Goal: Information Seeking & Learning: Check status

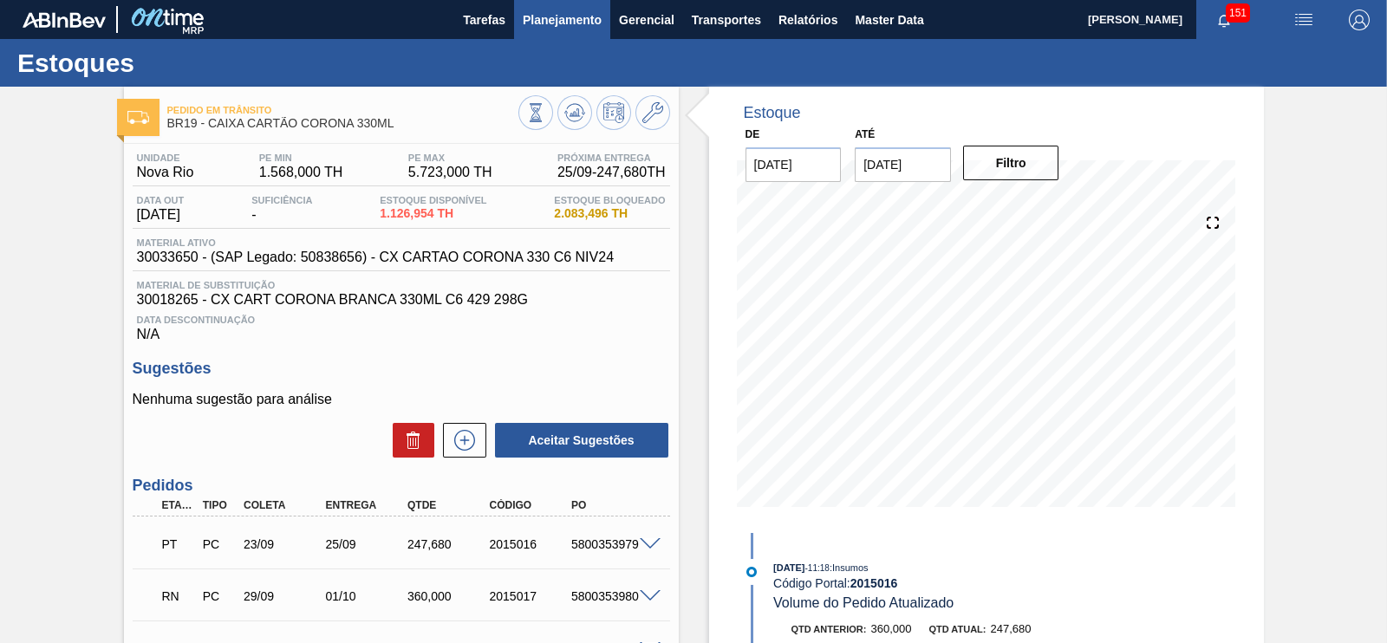
click at [569, 24] on span "Planejamento" at bounding box center [562, 20] width 79 height 21
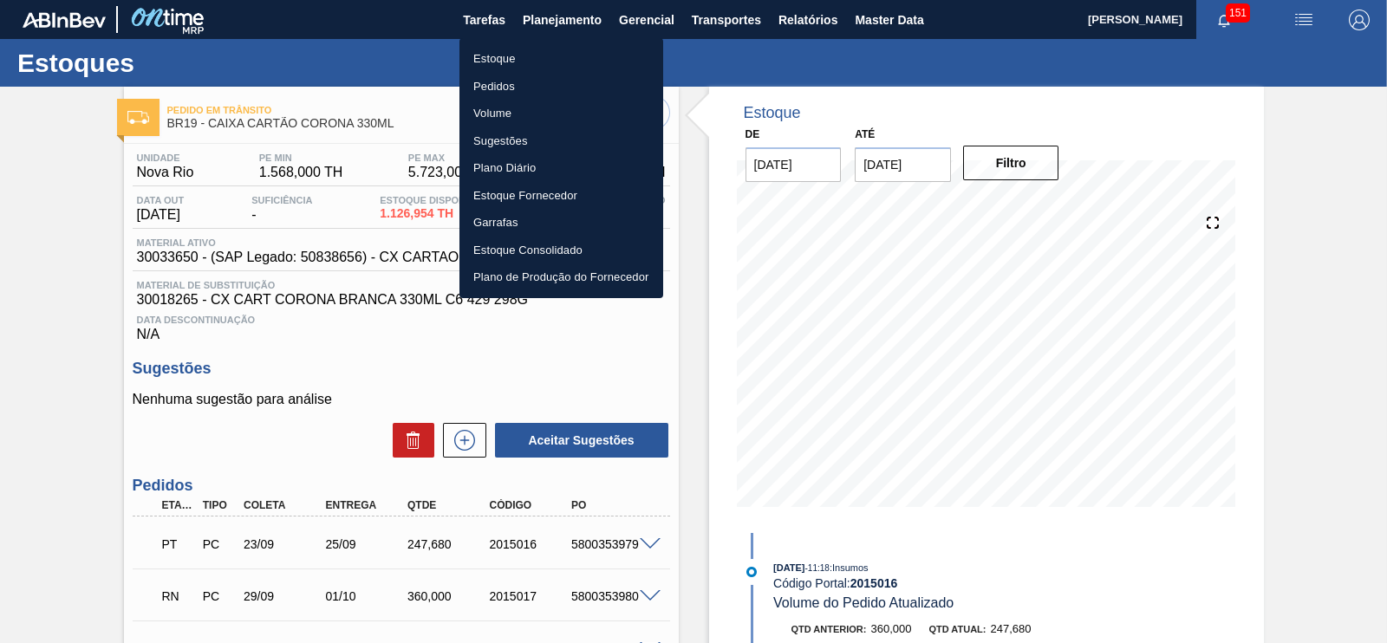
click at [487, 54] on li "Estoque" at bounding box center [562, 59] width 204 height 28
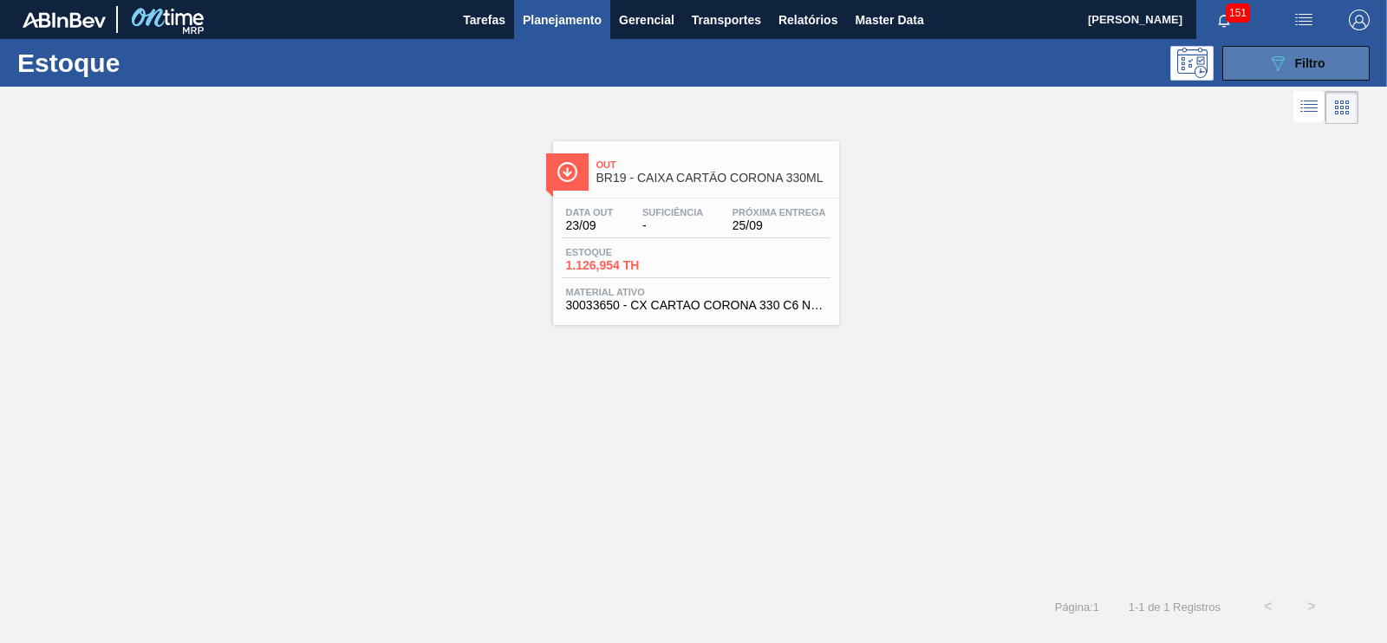
click at [1279, 76] on button "089F7B8B-B2A5-4AFE-B5C0-19BA573D28AC Filtro" at bounding box center [1296, 63] width 147 height 35
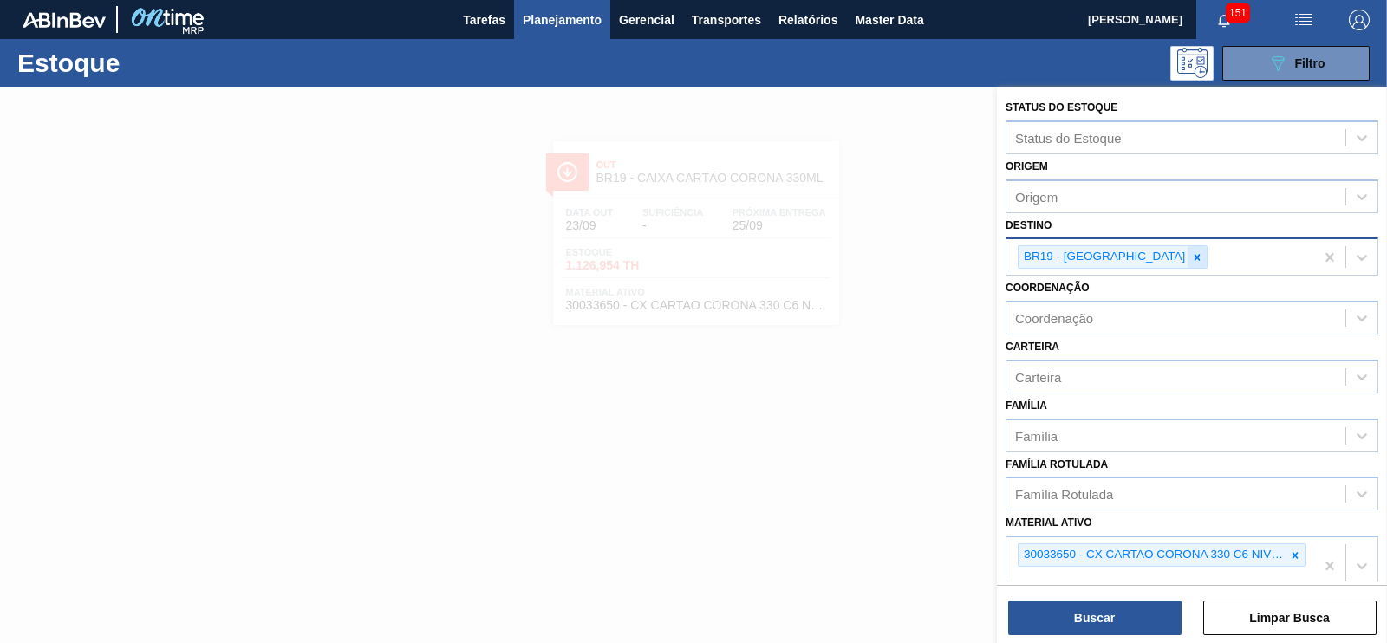
click at [1191, 251] on icon at bounding box center [1197, 257] width 12 height 12
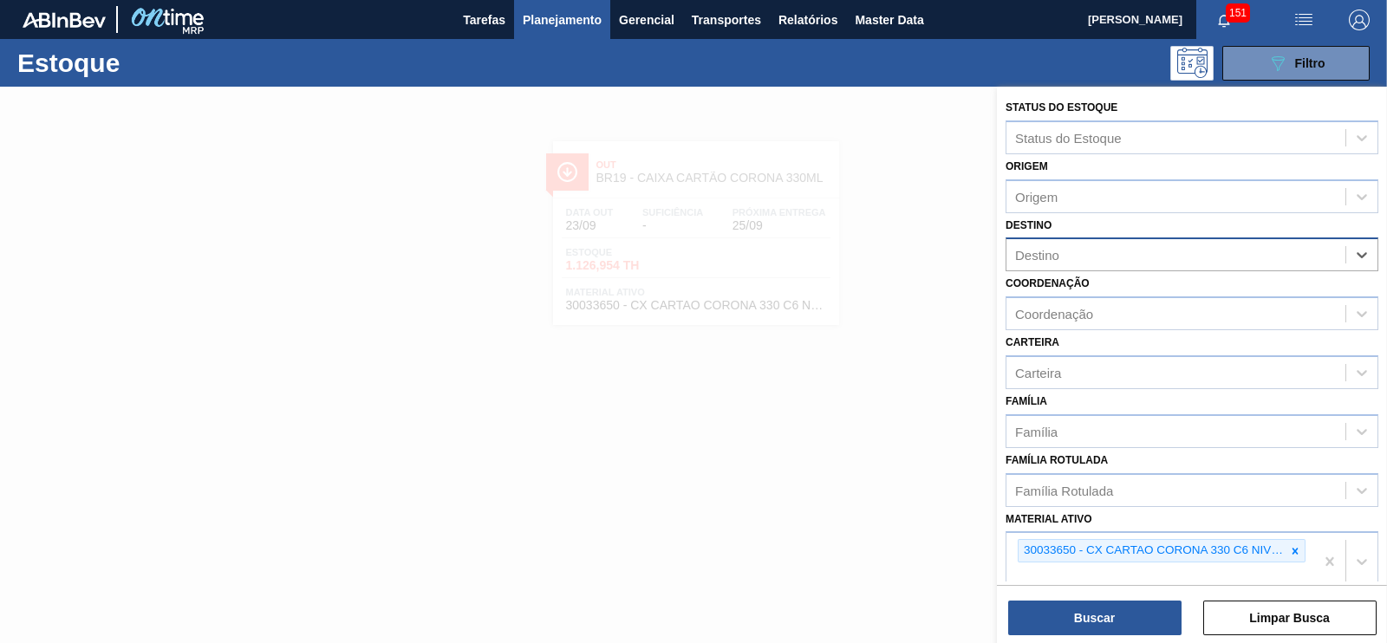
click at [1119, 250] on div "Destino" at bounding box center [1176, 255] width 339 height 25
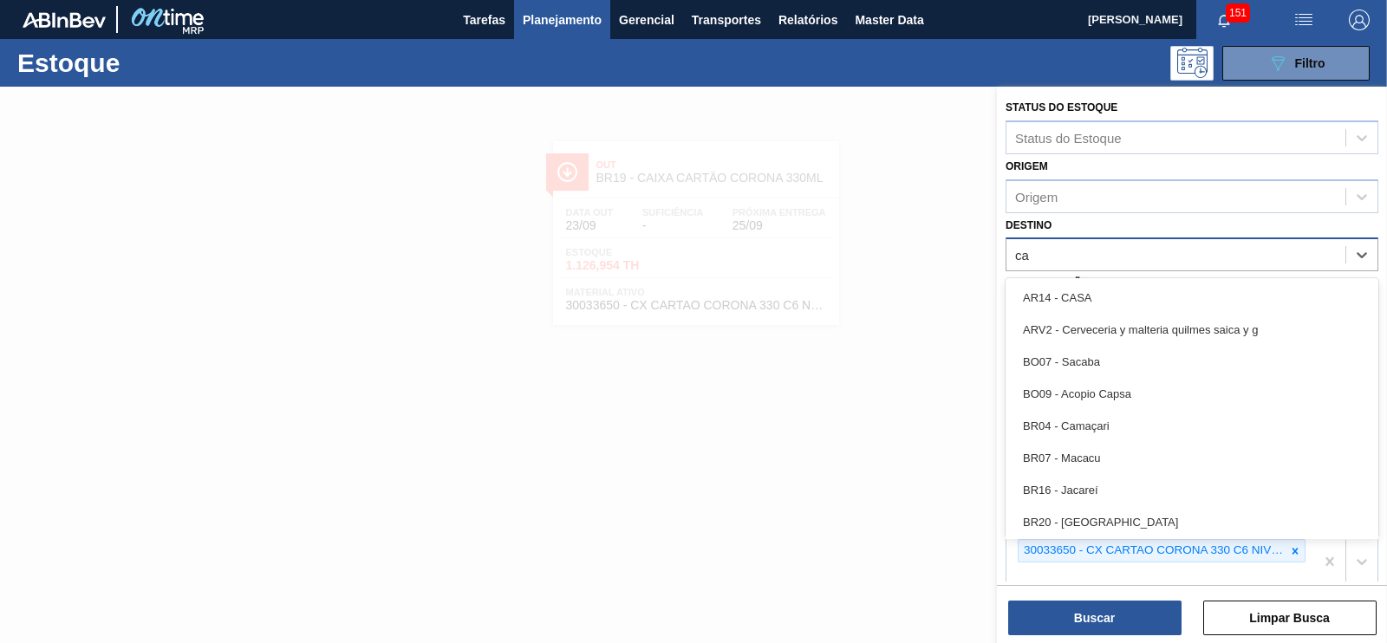
type input "c"
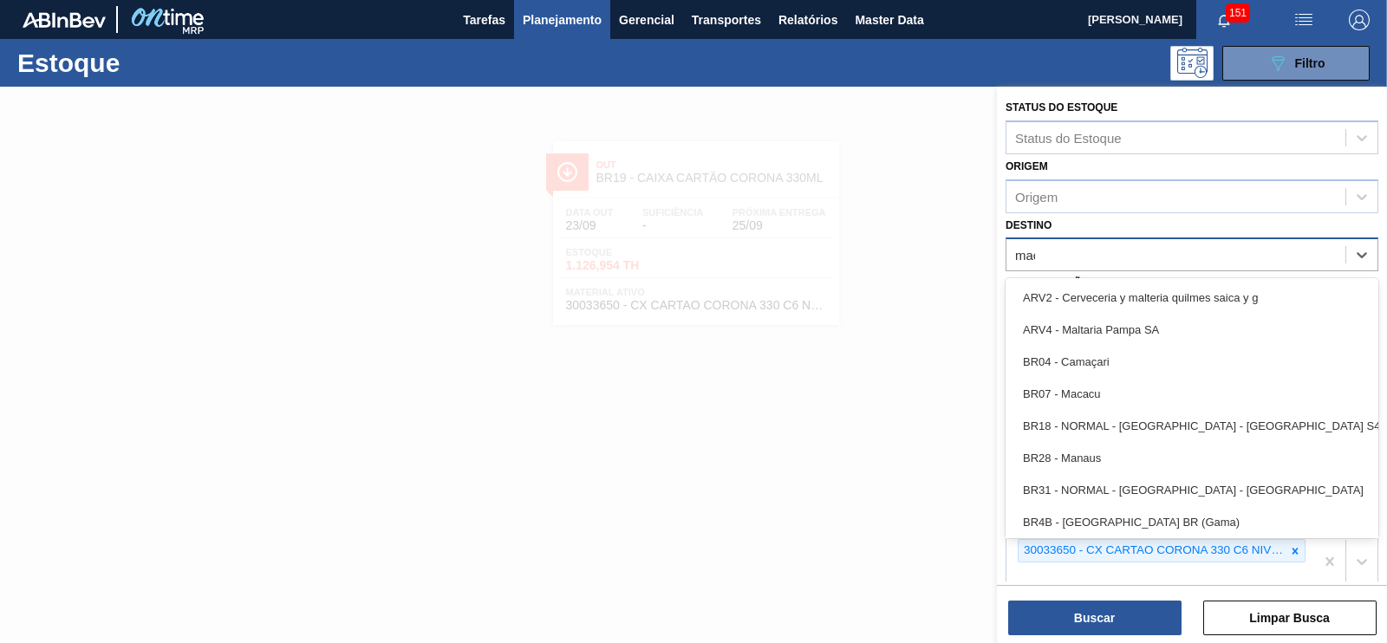
type input "maca"
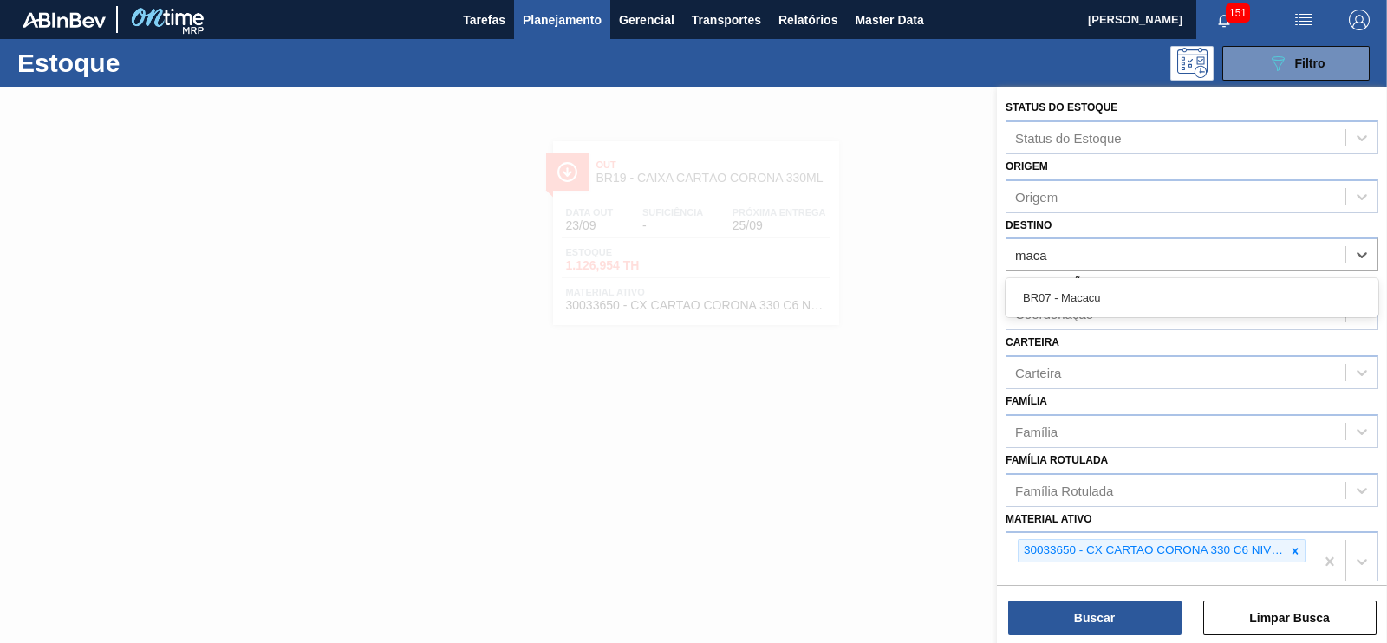
drag, startPoint x: 1096, startPoint y: 294, endPoint x: 1145, endPoint y: 353, distance: 76.9
click at [1093, 296] on div "BR07 - Macacu" at bounding box center [1192, 298] width 373 height 32
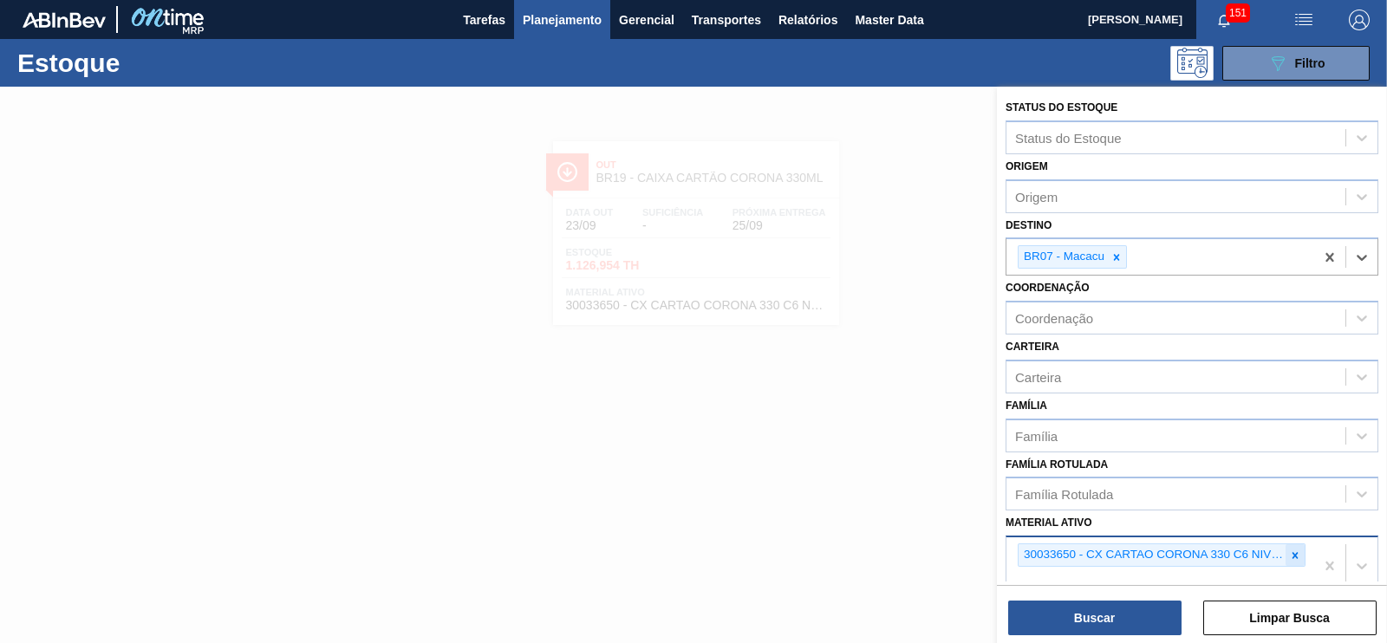
click at [1296, 552] on icon at bounding box center [1295, 556] width 12 height 12
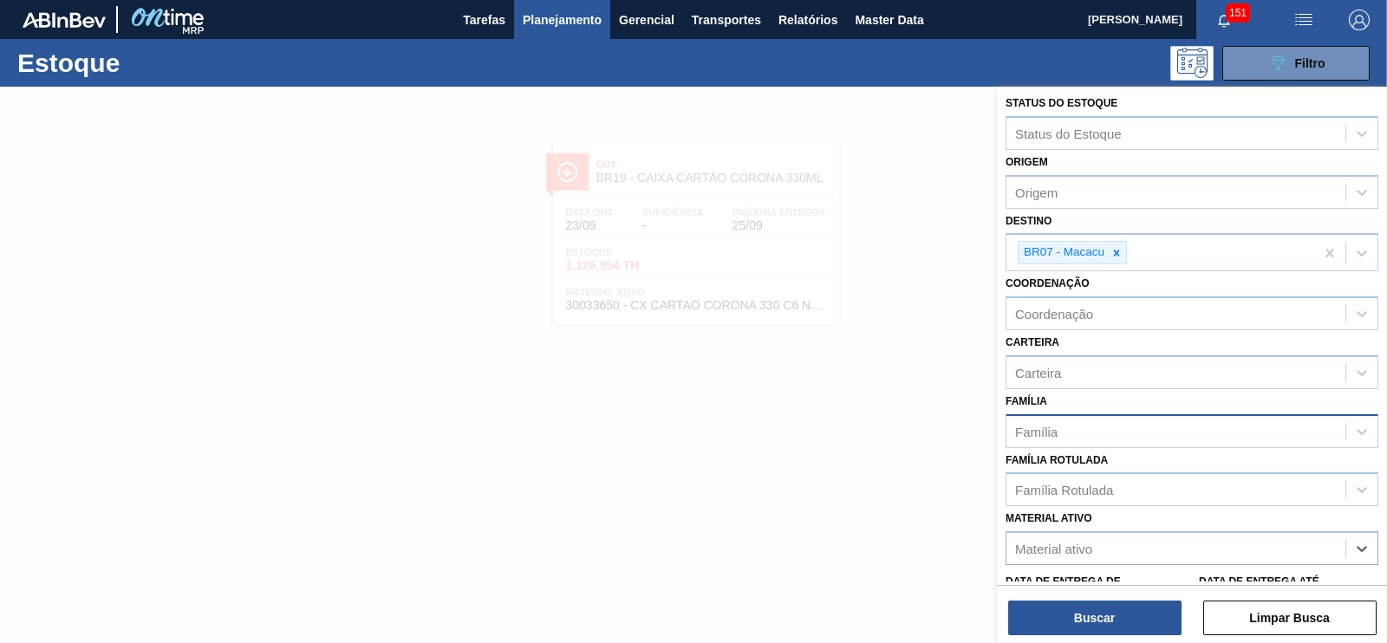
click at [1059, 422] on div "Família" at bounding box center [1176, 431] width 339 height 25
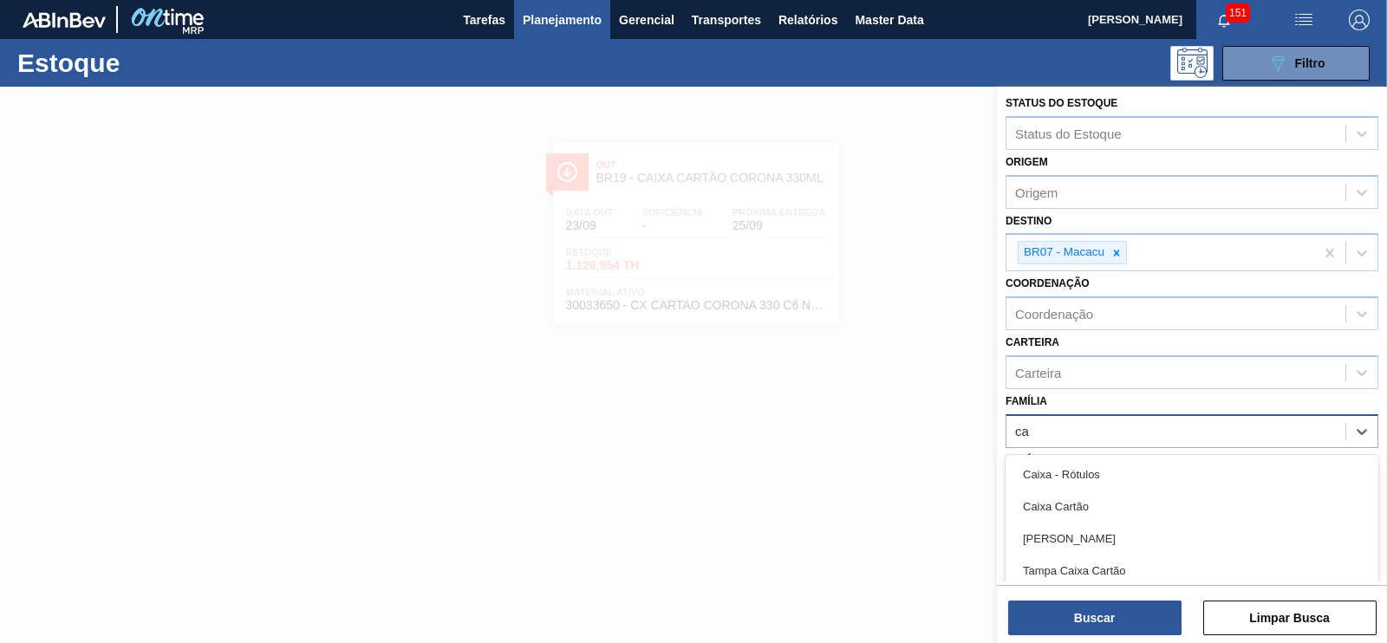
type input "c"
click at [736, 453] on div at bounding box center [693, 408] width 1387 height 643
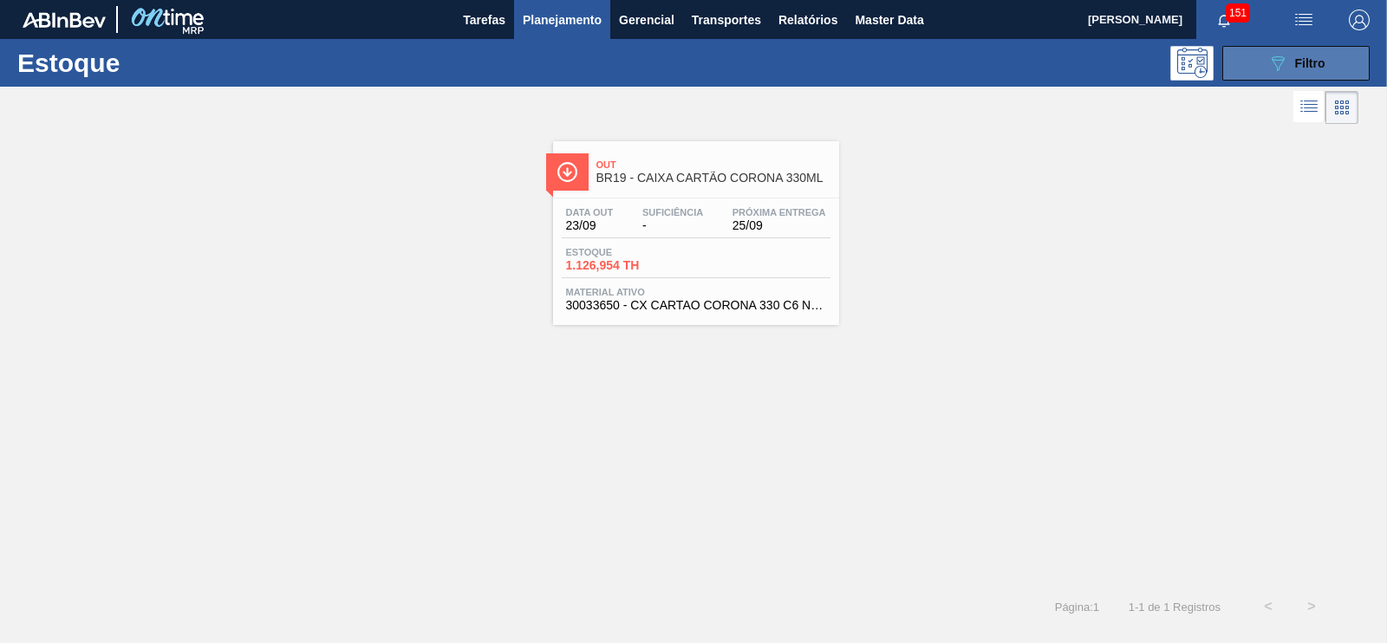
click at [1275, 71] on icon "089F7B8B-B2A5-4AFE-B5C0-19BA573D28AC" at bounding box center [1278, 63] width 21 height 21
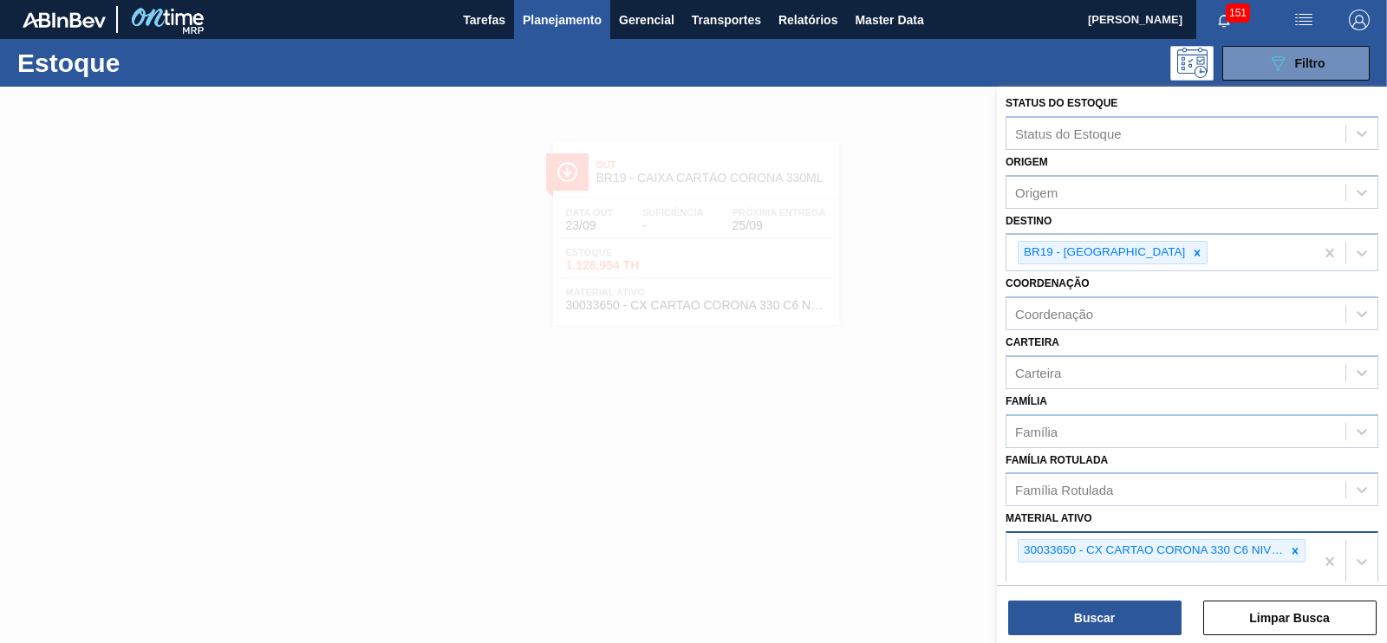
click at [1286, 542] on div at bounding box center [1295, 551] width 19 height 22
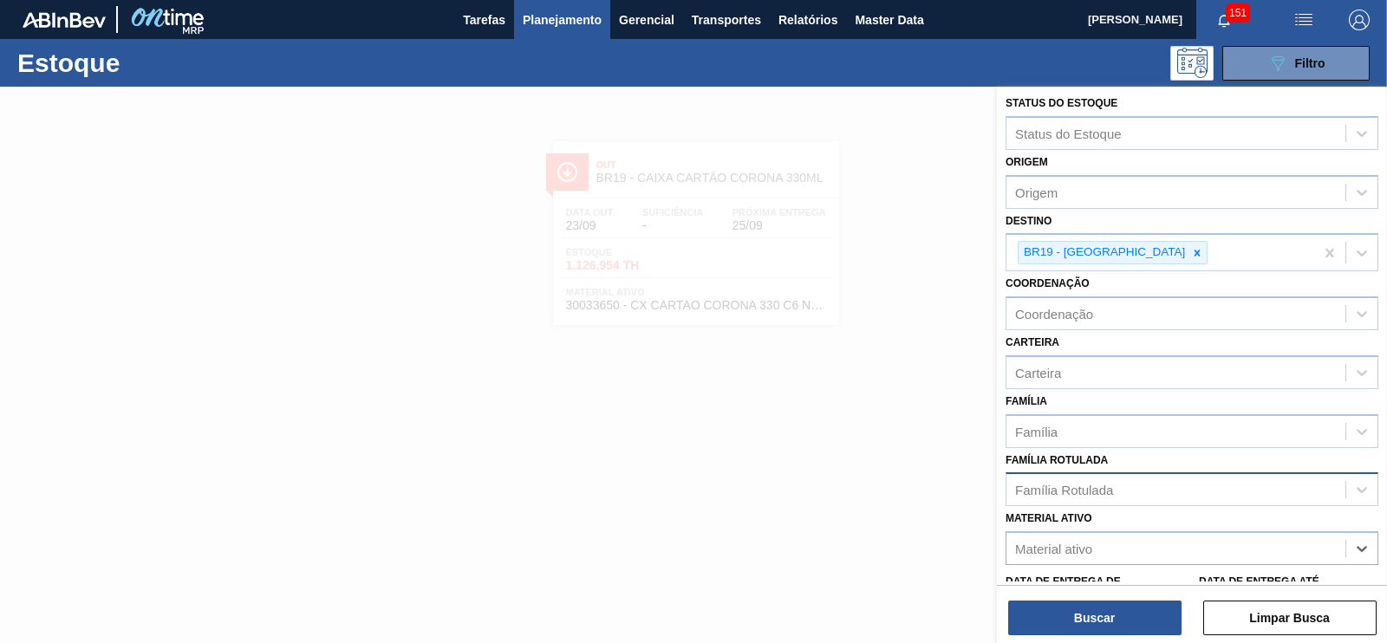
scroll to position [185, 0]
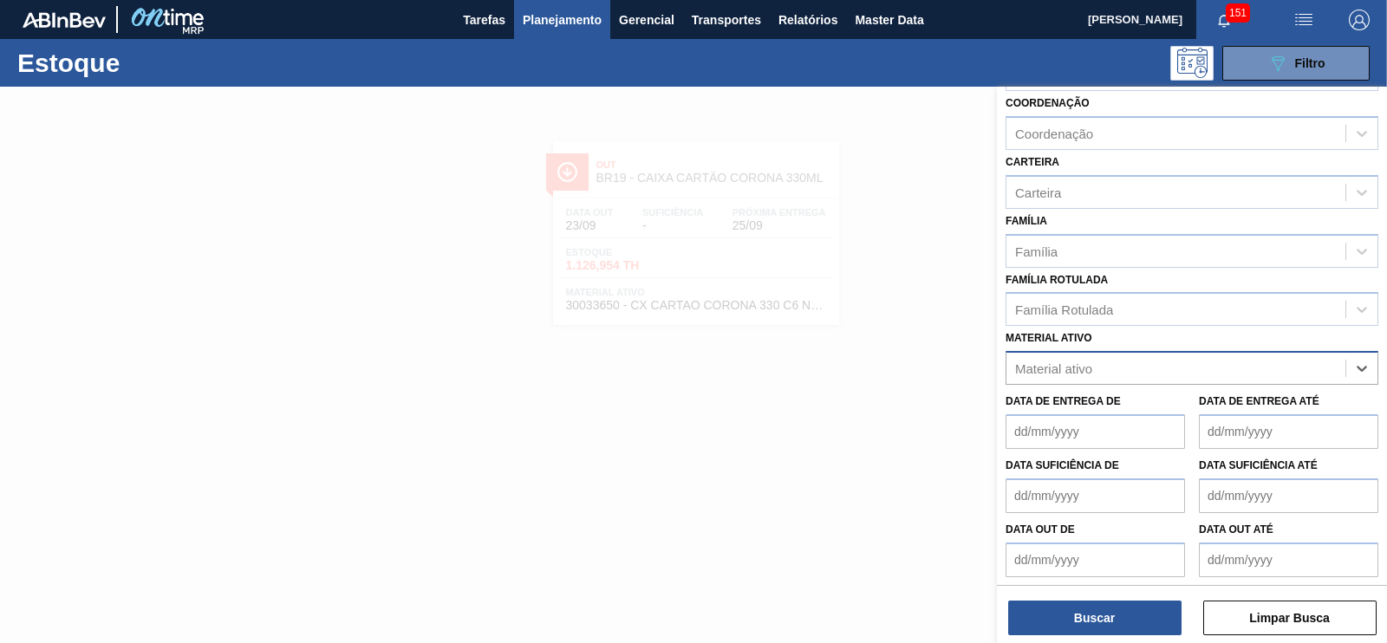
drag, startPoint x: 1065, startPoint y: 370, endPoint x: 1049, endPoint y: 355, distance: 22.1
click at [1064, 369] on div "Material ativo" at bounding box center [1053, 369] width 77 height 15
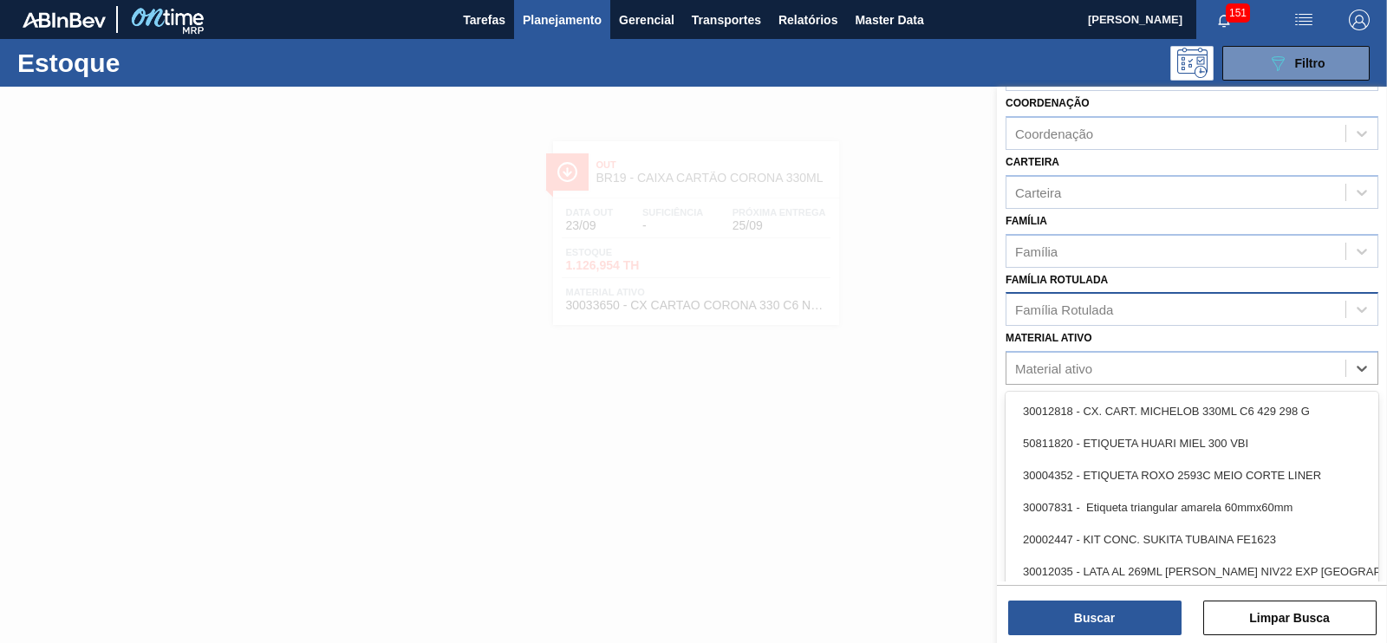
click at [1038, 310] on div "Família Rotulada" at bounding box center [1064, 310] width 98 height 15
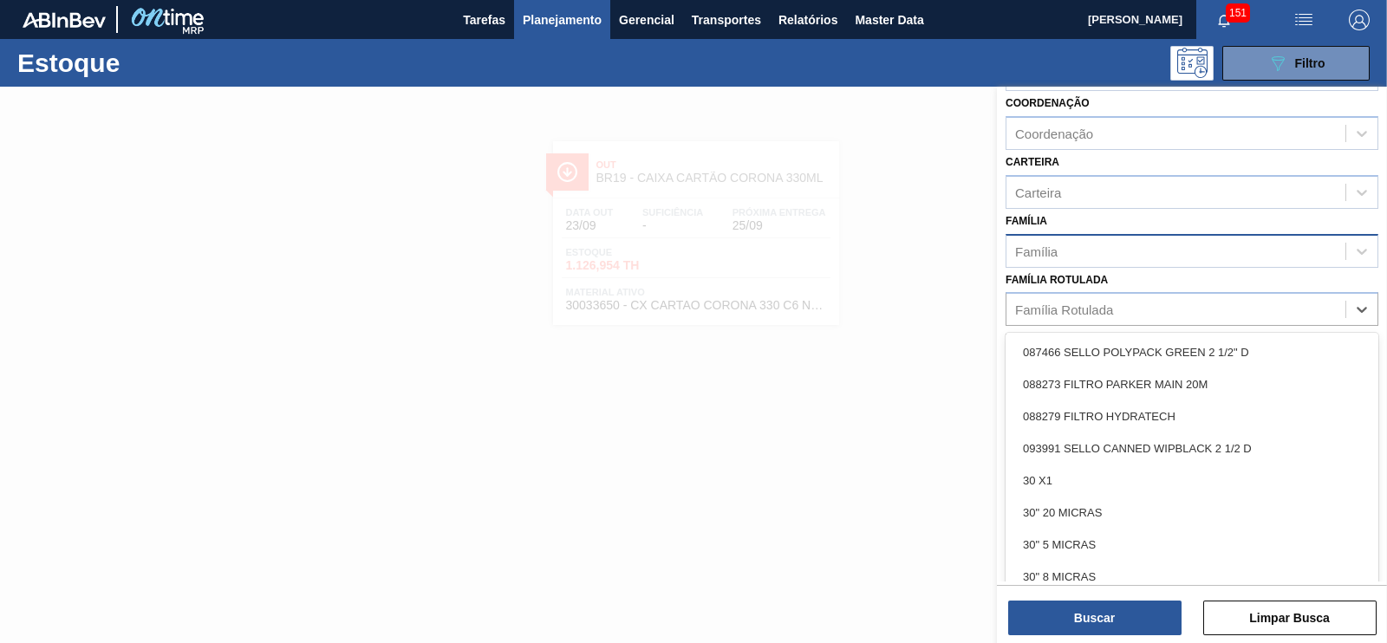
click at [1031, 250] on div "Família" at bounding box center [1036, 251] width 42 height 15
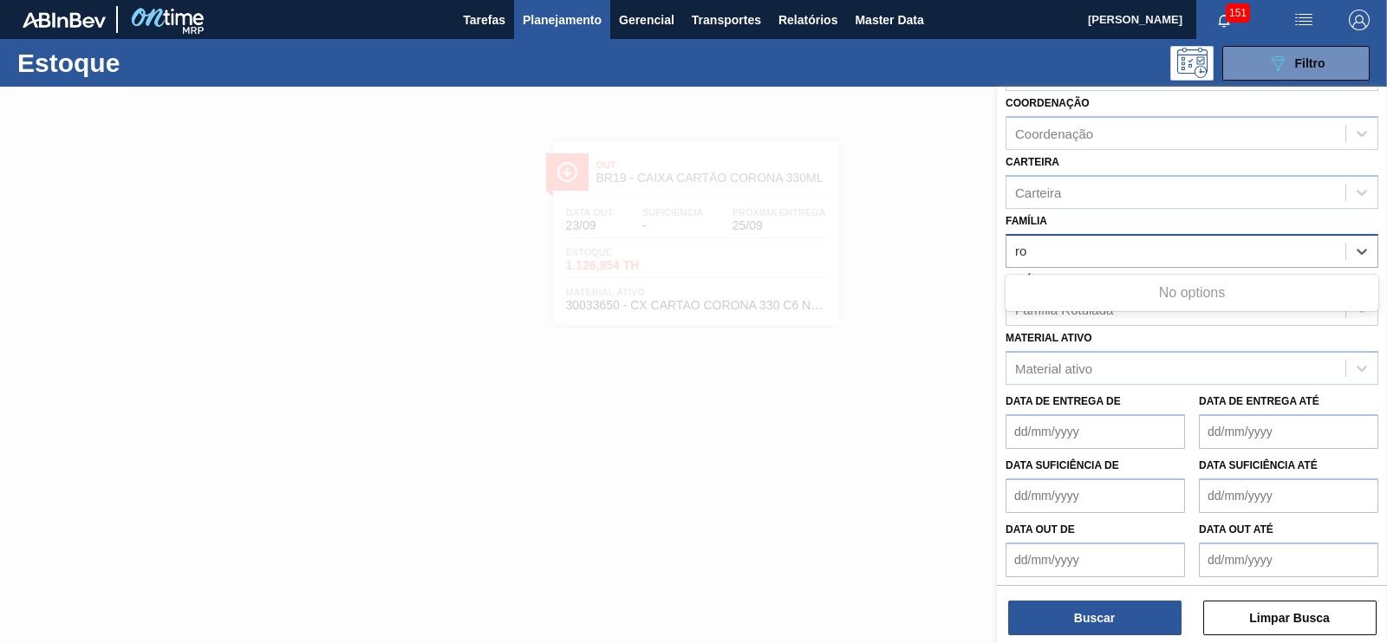
type input "r"
click at [1074, 303] on div "Família Rotulada" at bounding box center [1064, 310] width 98 height 15
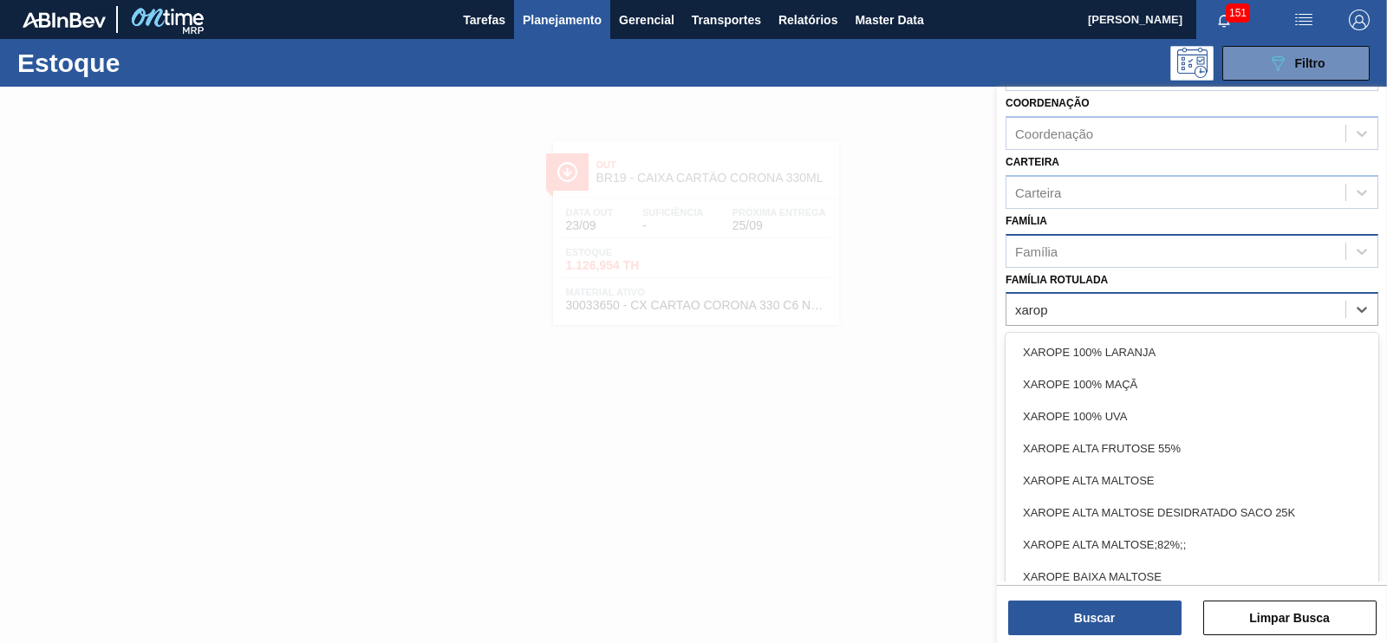
type Rotulada "xarope"
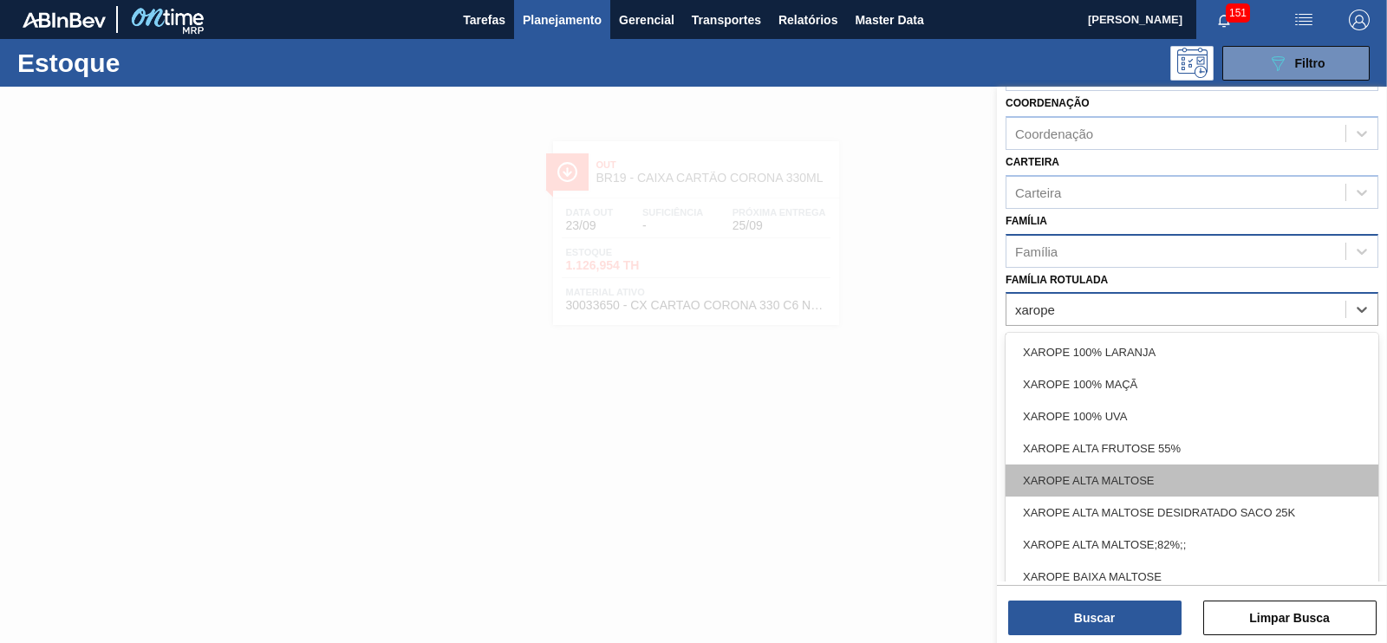
click at [1178, 469] on div "XAROPE ALTA MALTOSE" at bounding box center [1192, 481] width 373 height 32
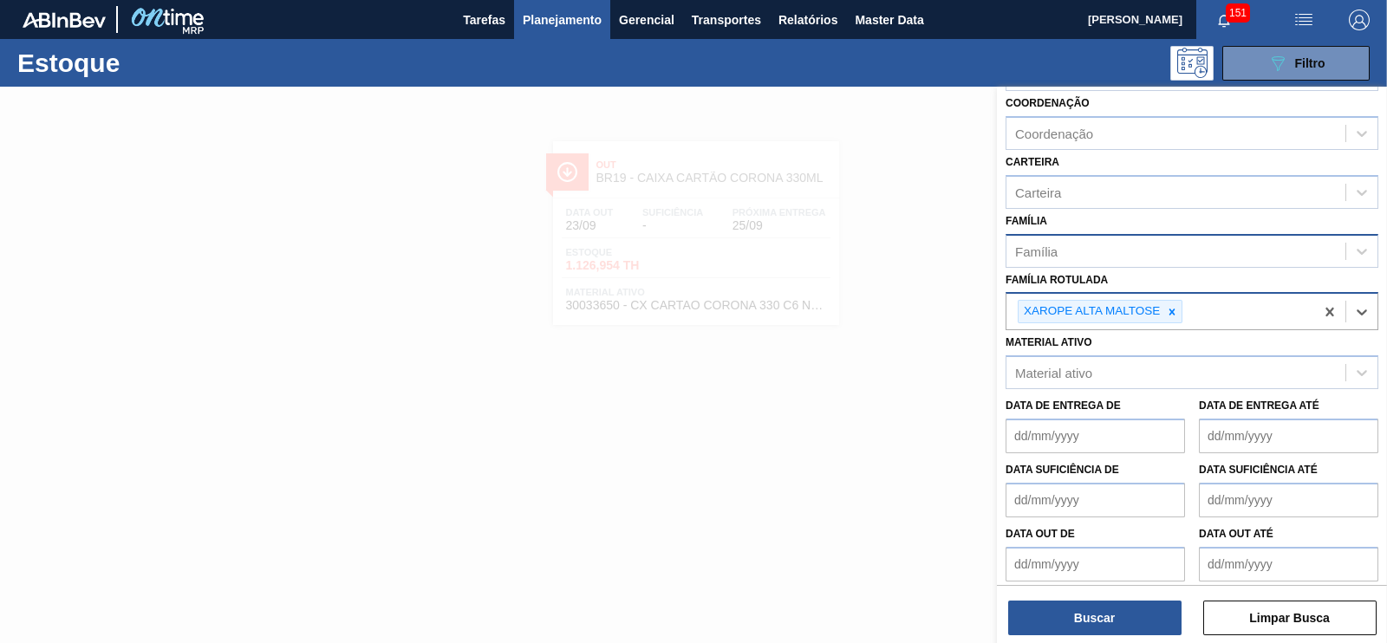
click at [1058, 310] on div "XAROPE ALTA MALTOSE" at bounding box center [1091, 312] width 144 height 22
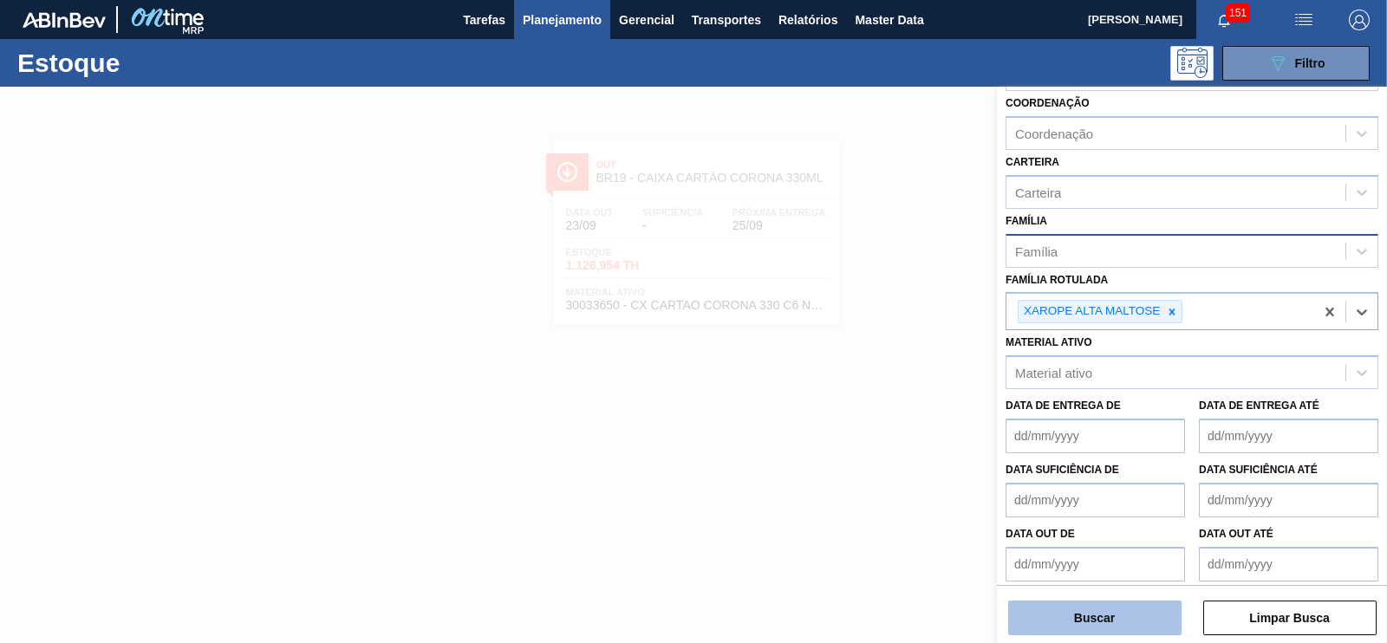
click at [1135, 630] on button "Buscar" at bounding box center [1094, 618] width 173 height 35
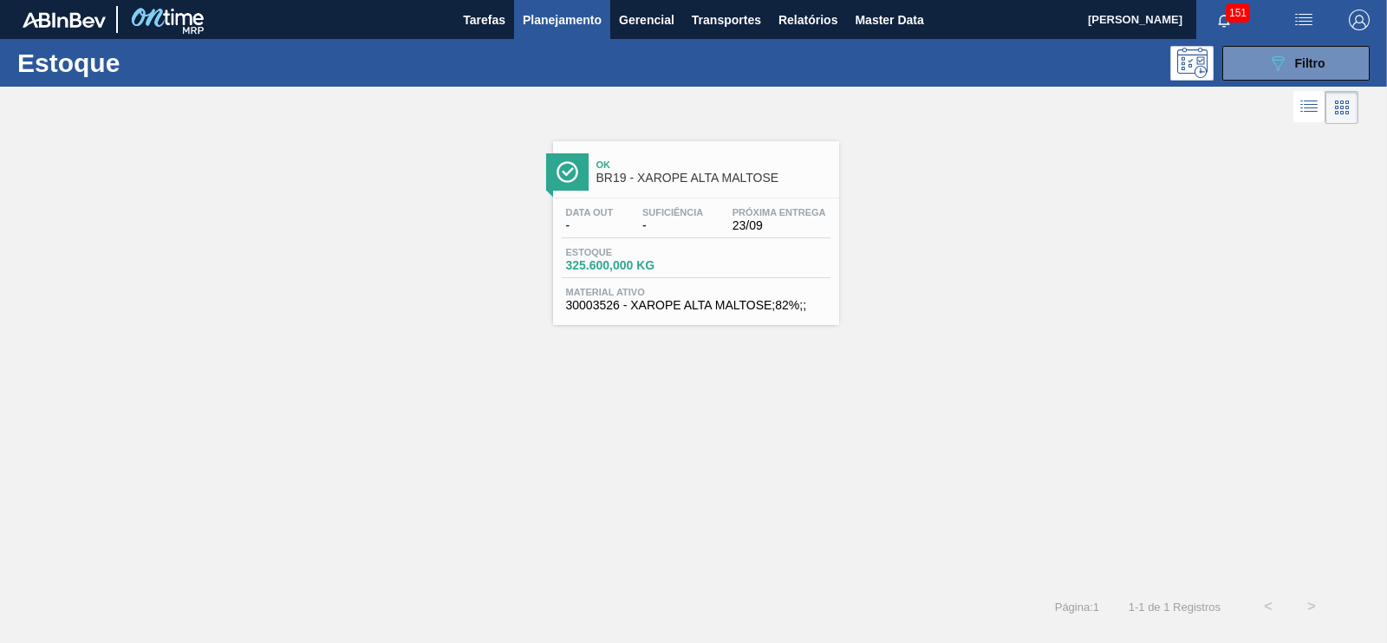
click at [678, 173] on span "BR19 - XAROPE ALTA MALTOSE" at bounding box center [714, 178] width 234 height 13
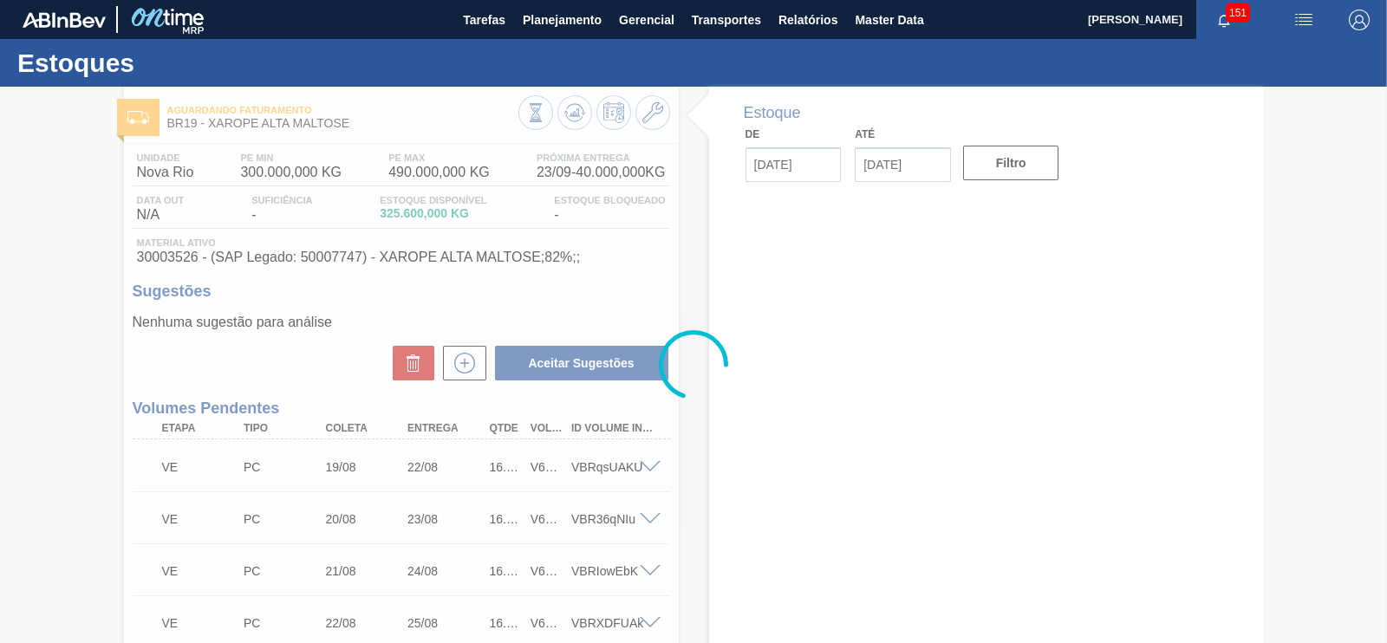
type input "[DATE]"
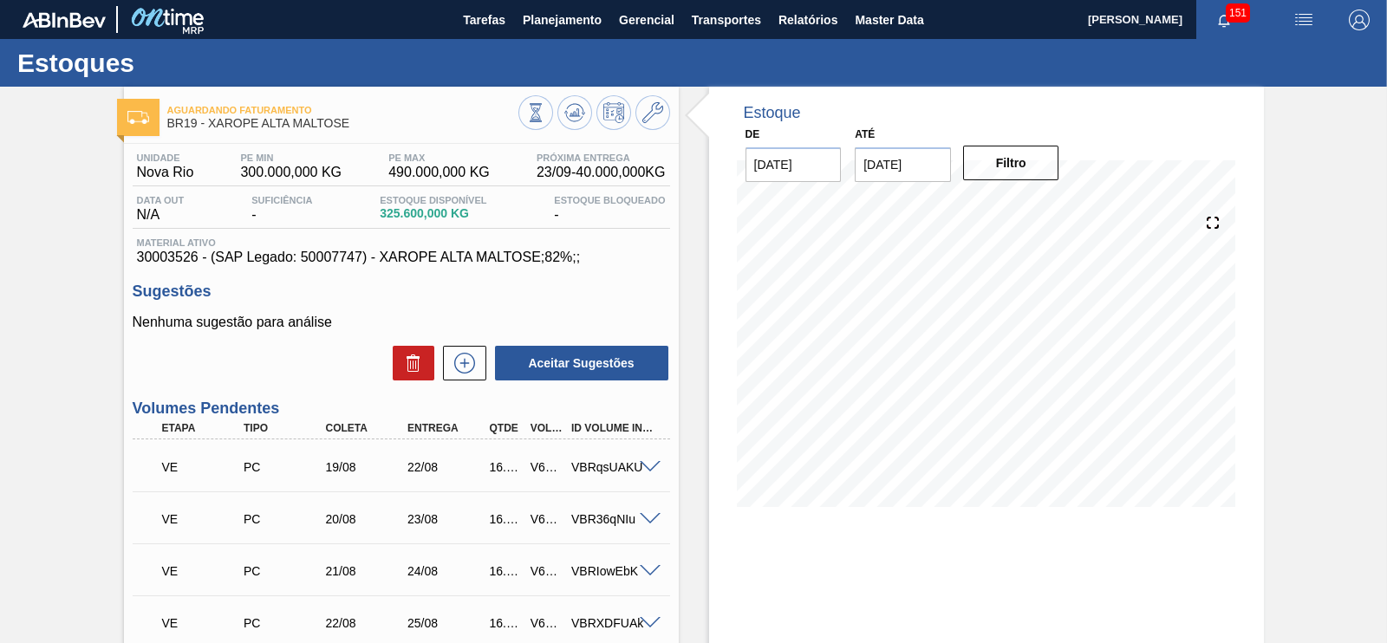
scroll to position [108, 0]
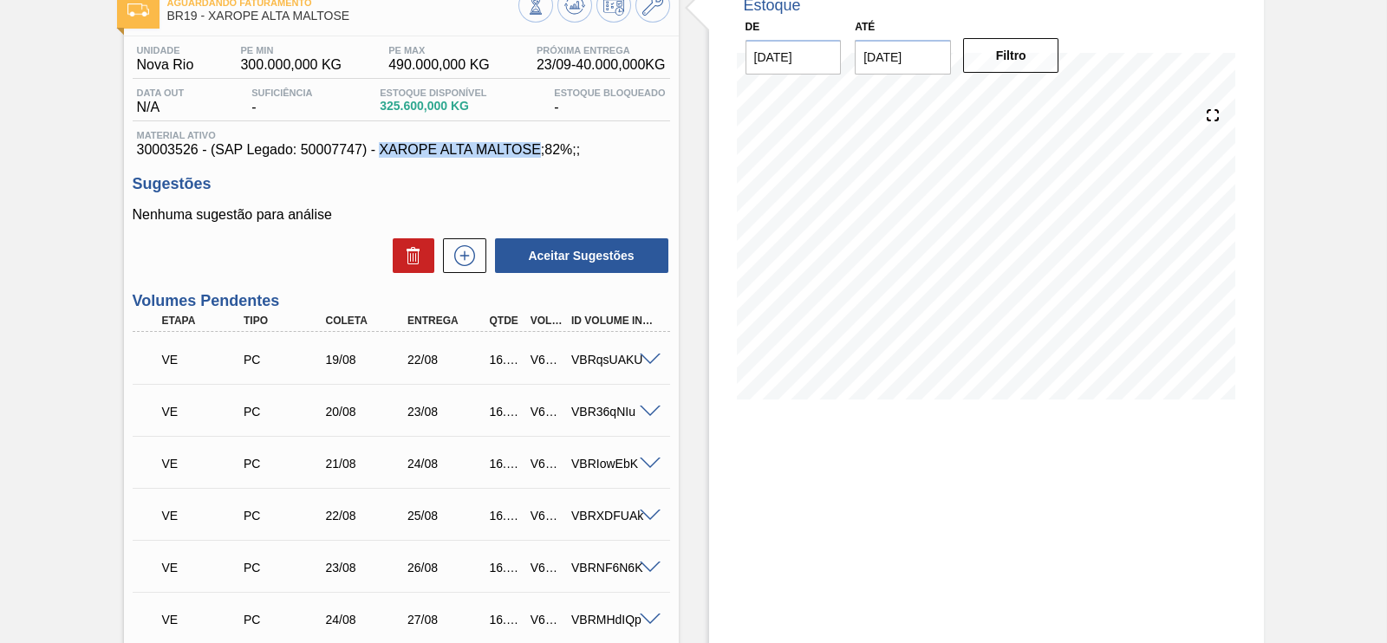
drag, startPoint x: 378, startPoint y: 152, endPoint x: 539, endPoint y: 152, distance: 161.3
click at [539, 152] on span "30003526 - (SAP Legado: 50007747) - XAROPE ALTA MALTOSE;82%;;" at bounding box center [401, 150] width 529 height 16
copy span "XAROPE ALTA MALTOSE"
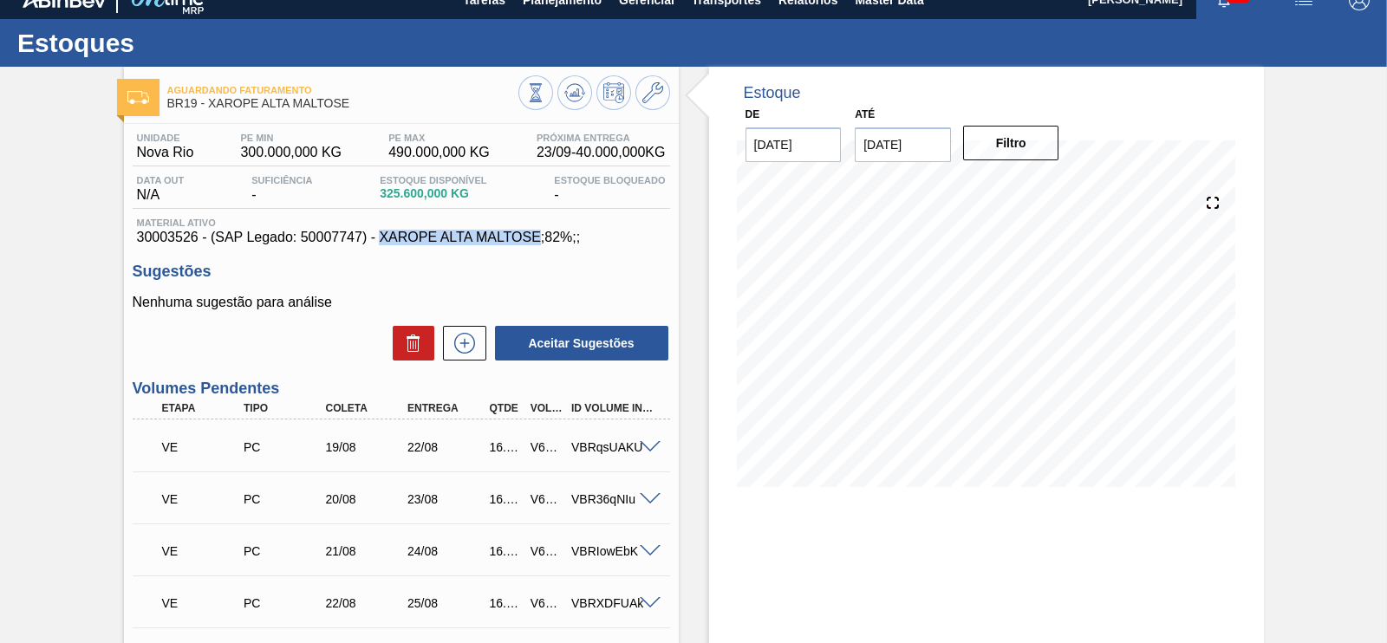
scroll to position [0, 0]
